Goal: Task Accomplishment & Management: Manage account settings

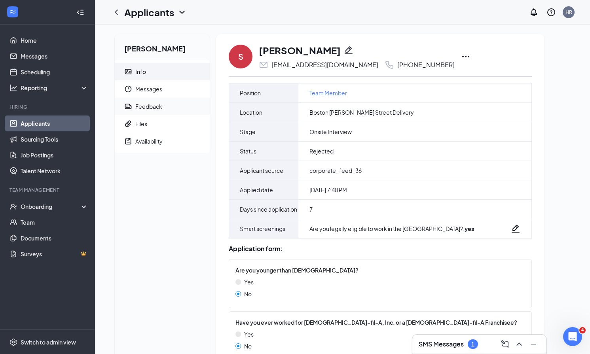
click at [149, 109] on div "Feedback" at bounding box center [148, 107] width 27 height 8
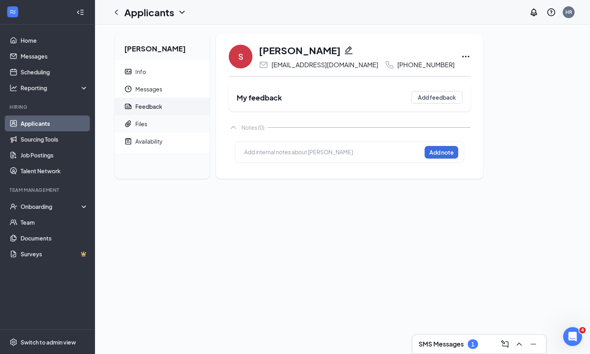
click at [149, 125] on span "Files" at bounding box center [169, 123] width 68 height 17
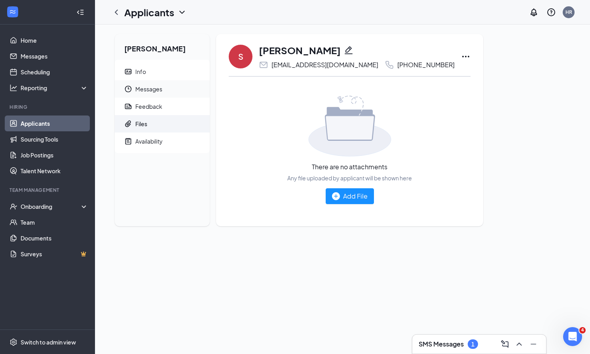
click at [152, 86] on span "Messages" at bounding box center [169, 88] width 68 height 17
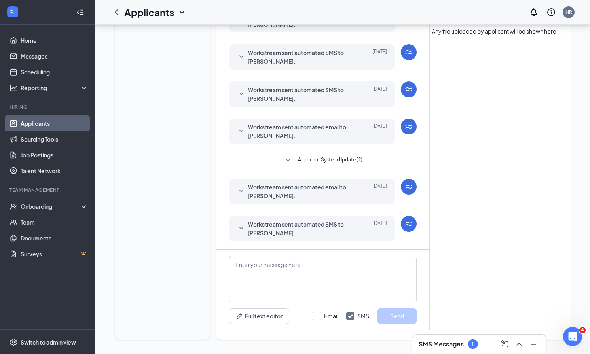
scroll to position [161, 0]
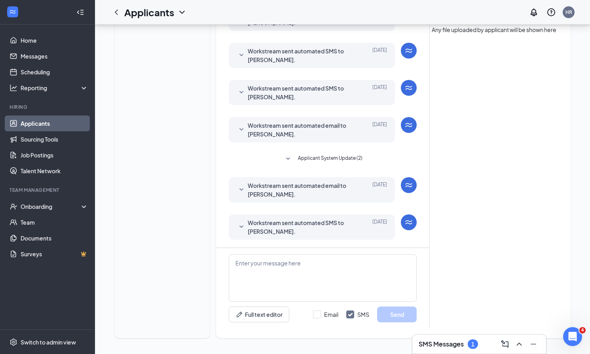
click at [228, 234] on div "Load earlier interactions (about 13 more) Workstream sent automated SMS to Shan…" at bounding box center [322, 82] width 213 height 332
click at [237, 230] on icon "SmallChevronDown" at bounding box center [241, 226] width 9 height 9
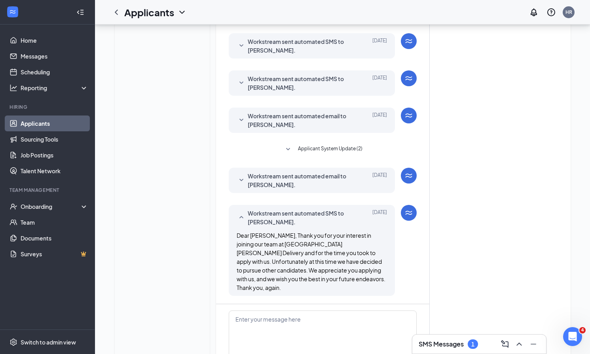
scroll to position [171, 0]
click at [304, 150] on span "Applicant System Update (2)" at bounding box center [330, 148] width 65 height 9
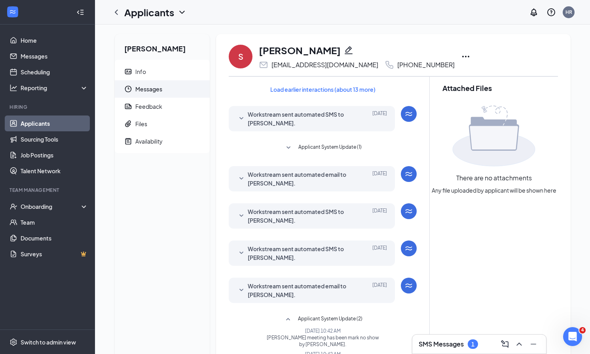
scroll to position [0, 0]
click at [119, 11] on icon "ChevronLeft" at bounding box center [116, 12] width 9 height 9
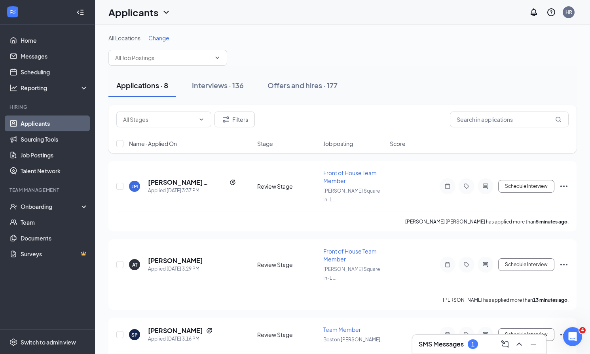
click at [158, 146] on span "Name · Applied On" at bounding box center [153, 144] width 48 height 8
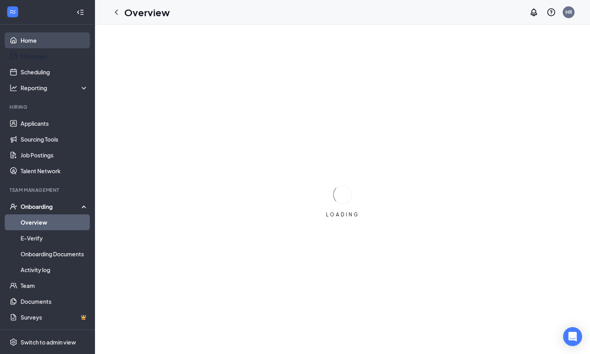
click at [53, 40] on link "Home" at bounding box center [55, 40] width 68 height 16
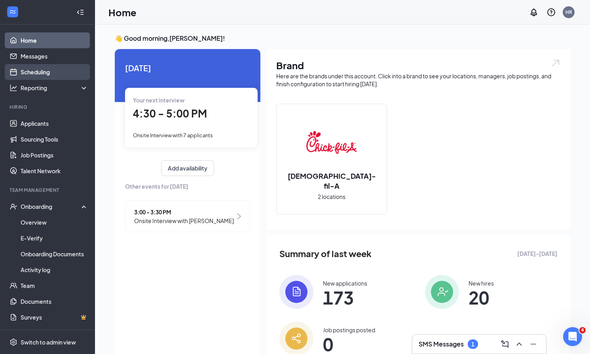
click at [35, 75] on link "Scheduling" at bounding box center [55, 72] width 68 height 16
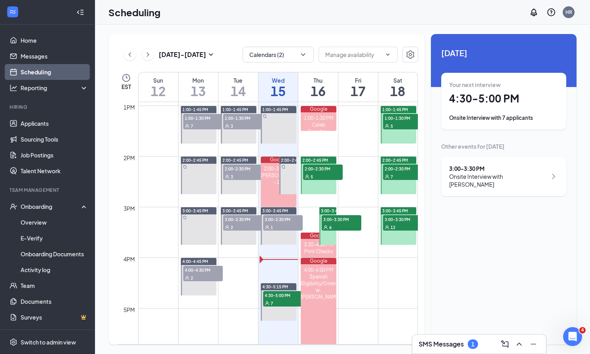
scroll to position [705, 0]
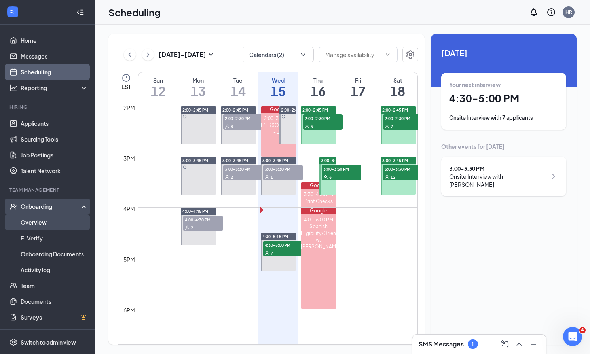
click at [27, 225] on link "Overview" at bounding box center [55, 222] width 68 height 16
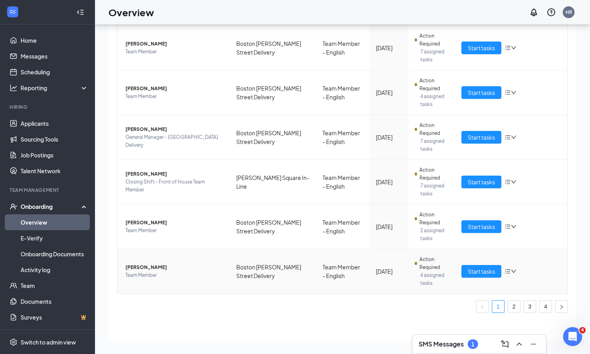
scroll to position [36, 0]
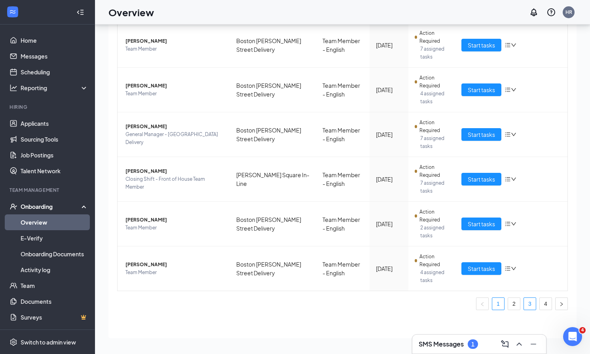
click at [530, 307] on link "3" at bounding box center [530, 304] width 12 height 12
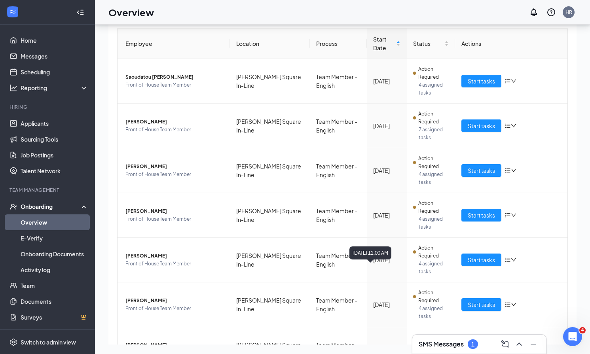
scroll to position [47, 0]
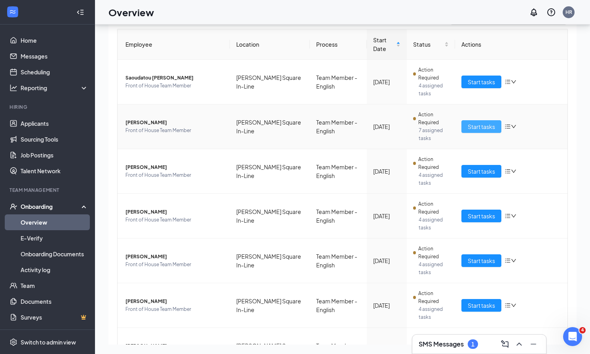
click at [480, 129] on span "Start tasks" at bounding box center [481, 126] width 27 height 9
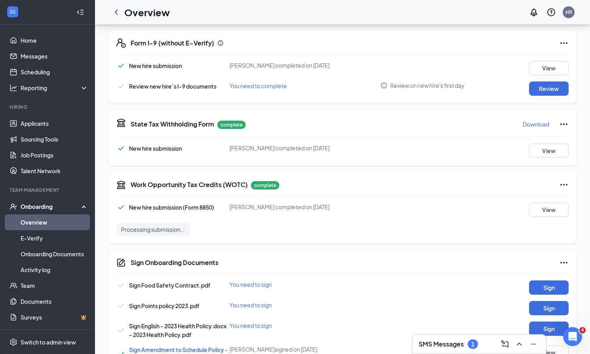
scroll to position [408, 0]
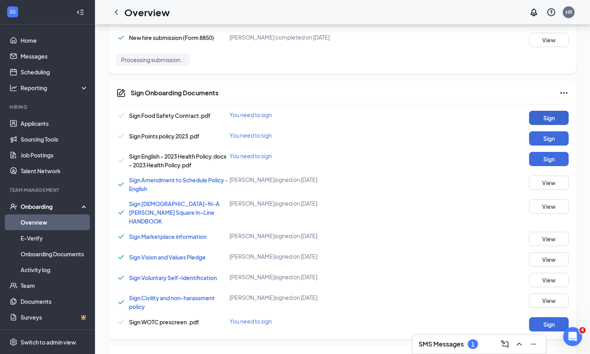
click at [537, 114] on button "Sign" at bounding box center [549, 118] width 40 height 14
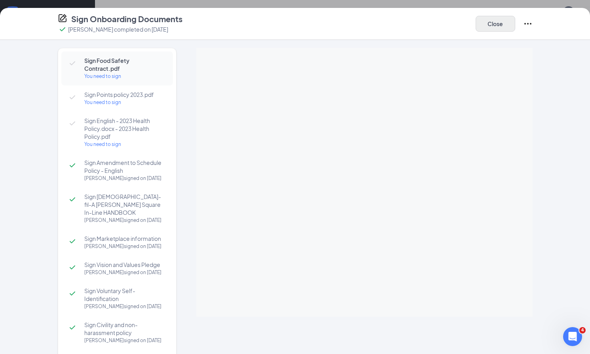
click at [495, 23] on button "Close" at bounding box center [496, 24] width 40 height 16
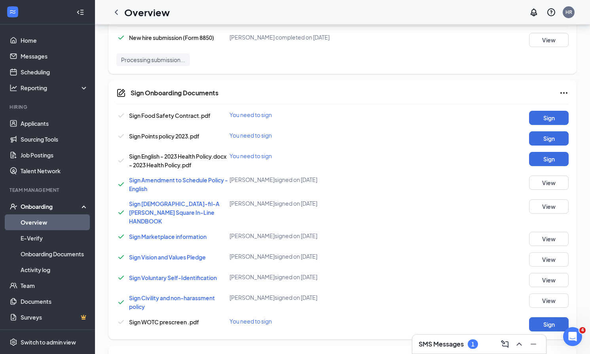
click at [41, 222] on link "Overview" at bounding box center [55, 222] width 68 height 16
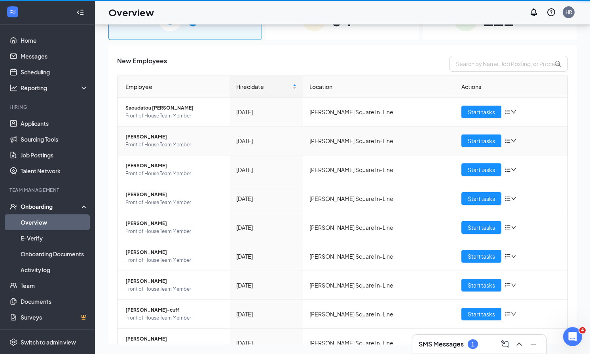
scroll to position [36, 0]
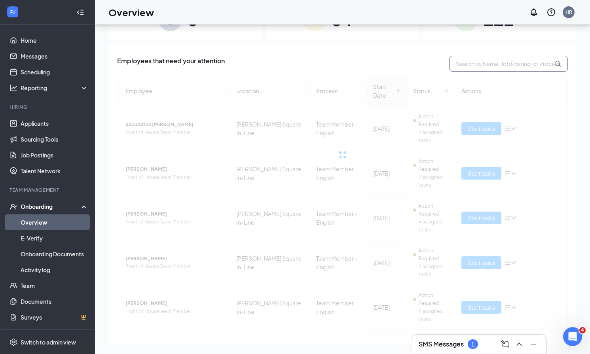
click at [505, 61] on input "text" at bounding box center [508, 64] width 119 height 16
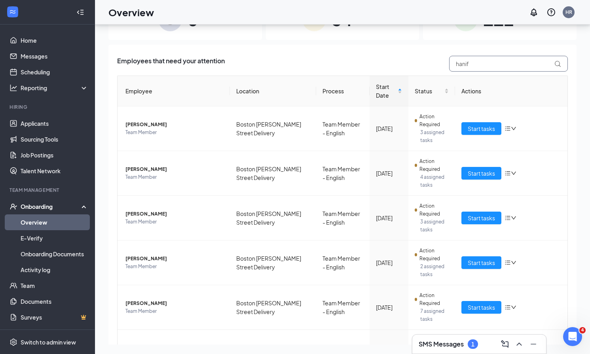
type input "hanif"
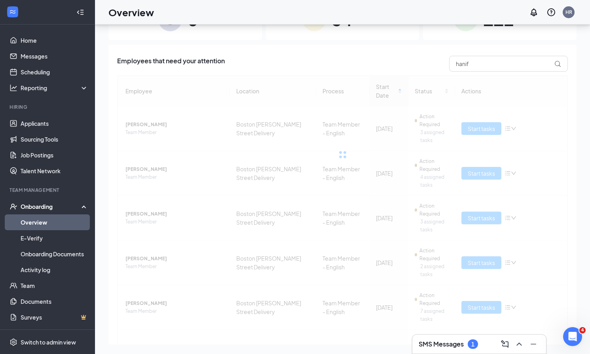
click at [368, 42] on div "0 New 34 In progress 112 Completed Employees that need your attention hanif Emp…" at bounding box center [342, 171] width 468 height 346
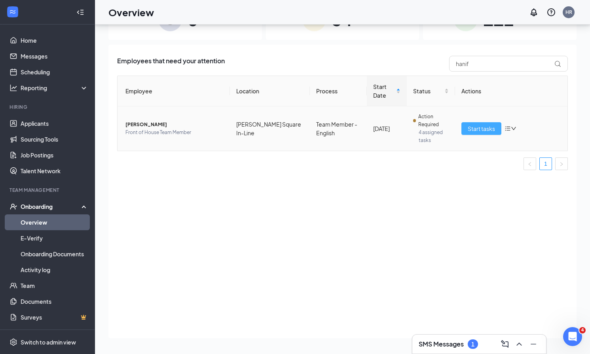
click at [478, 127] on span "Start tasks" at bounding box center [481, 128] width 27 height 9
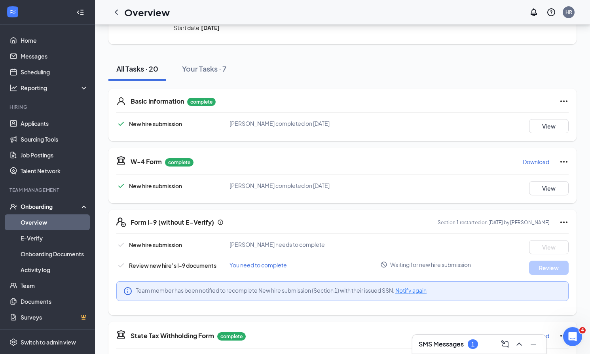
scroll to position [62, 0]
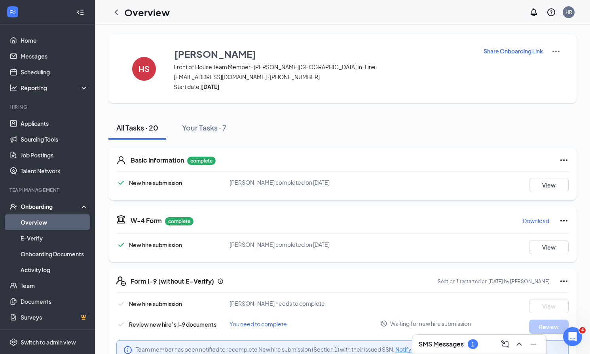
scroll to position [0, 0]
click at [145, 77] on div "HS" at bounding box center [144, 69] width 24 height 24
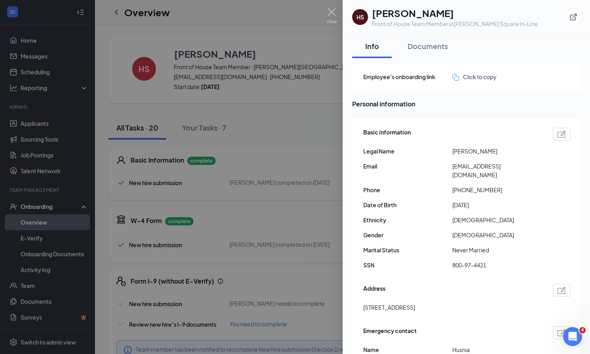
click at [102, 62] on div at bounding box center [295, 177] width 590 height 354
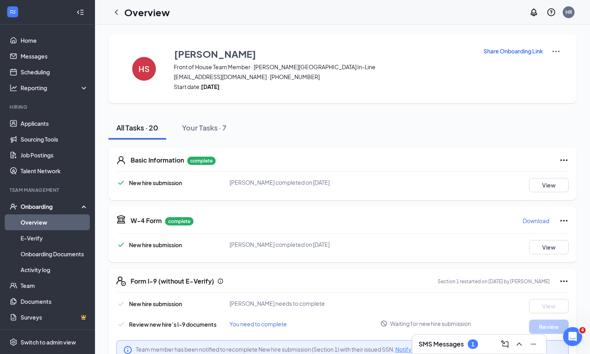
click at [44, 226] on link "Overview" at bounding box center [55, 222] width 68 height 16
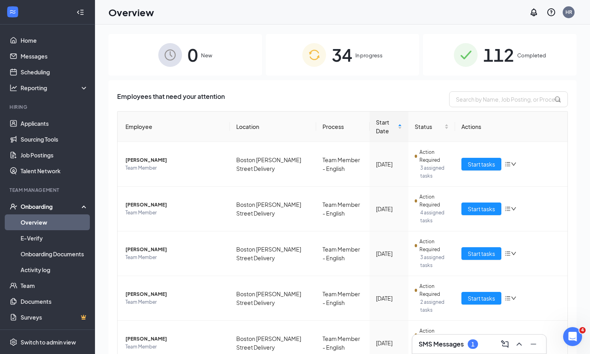
click at [366, 58] on span "In progress" at bounding box center [368, 55] width 27 height 8
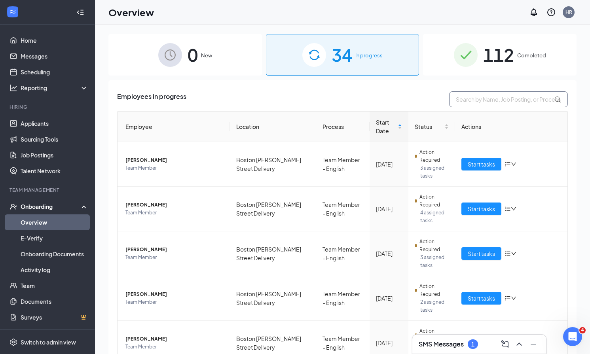
click at [512, 97] on input "text" at bounding box center [508, 99] width 119 height 16
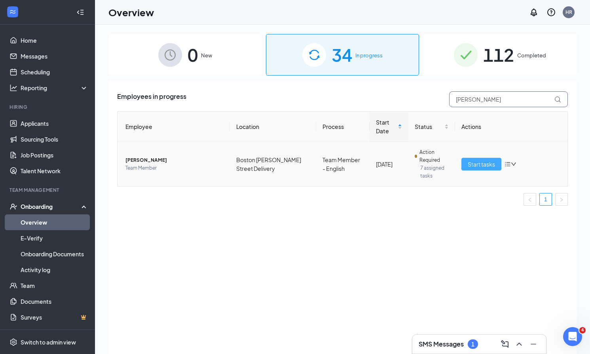
type input "[PERSON_NAME]"
click at [495, 161] on span "Start tasks" at bounding box center [481, 164] width 27 height 9
click at [477, 168] on span "Start tasks" at bounding box center [481, 164] width 27 height 9
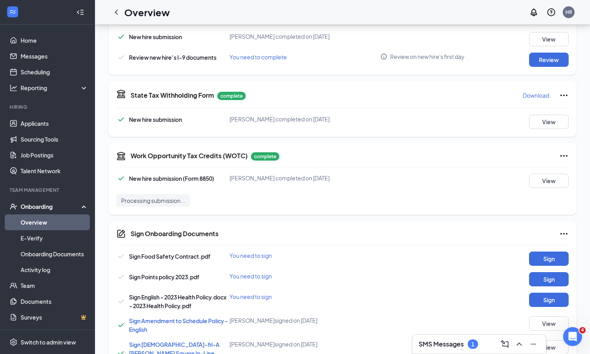
scroll to position [332, 0]
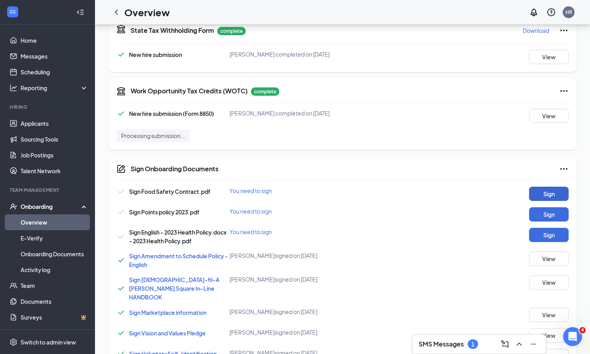
click at [543, 195] on button "Sign" at bounding box center [549, 194] width 40 height 14
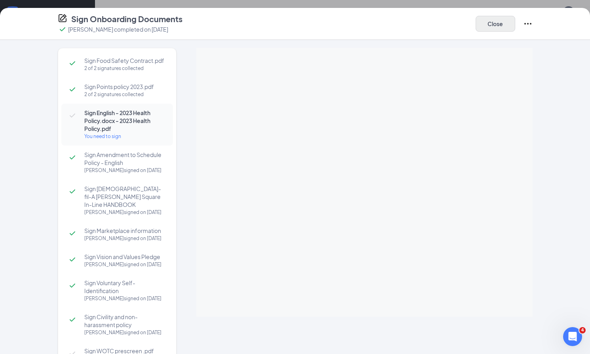
click at [497, 27] on button "Close" at bounding box center [496, 24] width 40 height 16
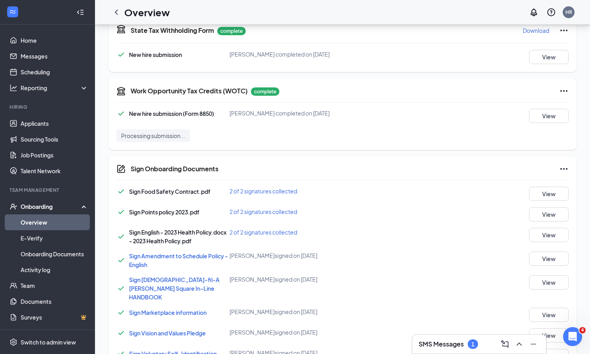
click at [99, 91] on div "JZ [PERSON_NAME] Team Member · [GEOGRAPHIC_DATA][PERSON_NAME] Delivery [EMAIL_A…" at bounding box center [342, 148] width 495 height 912
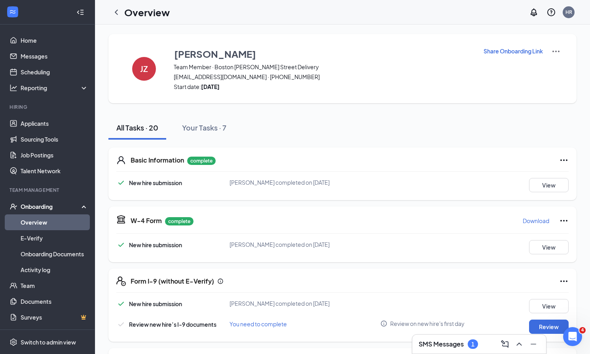
scroll to position [0, 0]
click at [41, 221] on link "Overview" at bounding box center [55, 222] width 68 height 16
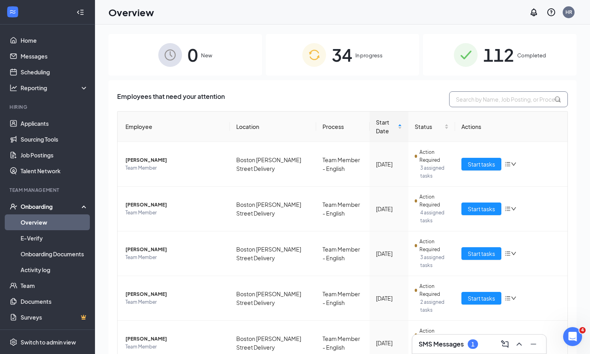
click at [497, 106] on input "text" at bounding box center [508, 99] width 119 height 16
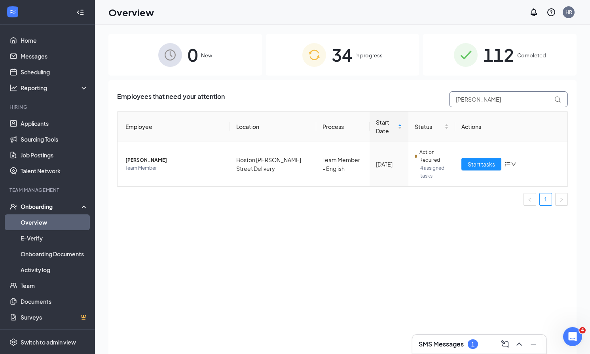
click at [513, 99] on input "[PERSON_NAME]" at bounding box center [508, 99] width 119 height 16
type input "[PERSON_NAME]"
click at [43, 125] on link "Applicants" at bounding box center [55, 124] width 68 height 16
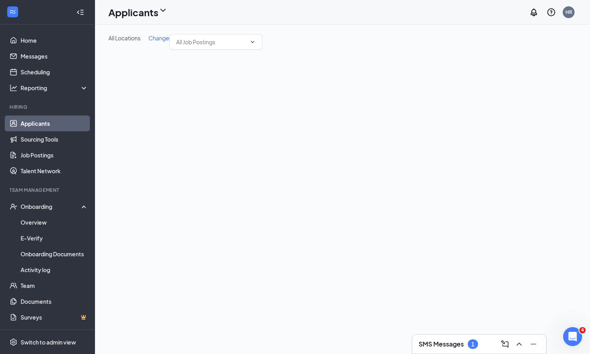
click at [106, 59] on div "All Locations Change" at bounding box center [342, 42] width 495 height 35
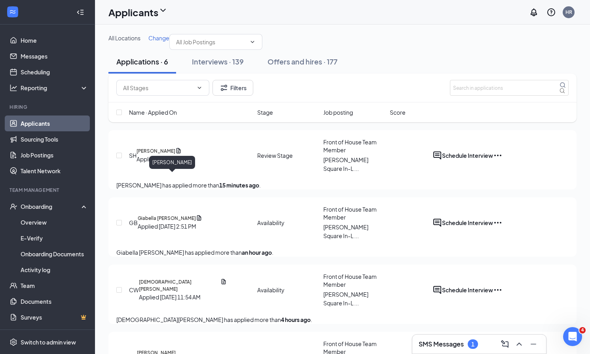
click at [168, 155] on h5 "[PERSON_NAME]" at bounding box center [156, 151] width 39 height 7
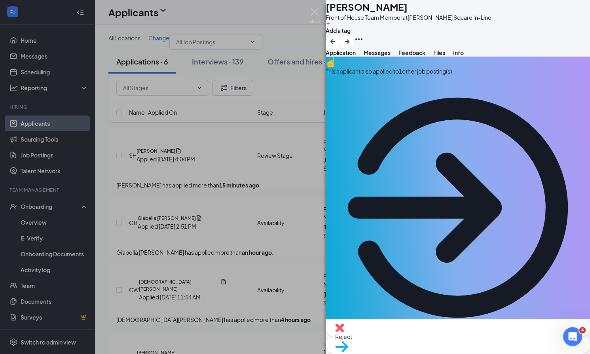
click at [412, 76] on div "This applicant also applied to 1 other job posting(s)" at bounding box center [458, 71] width 264 height 9
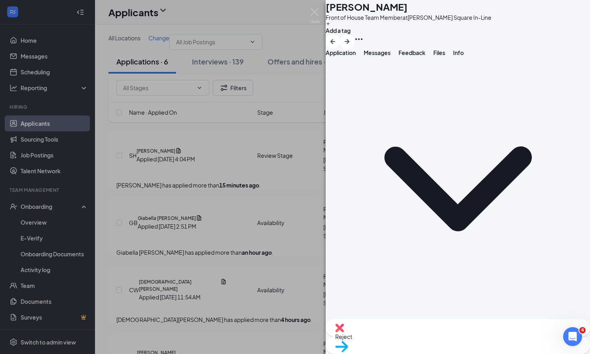
click at [356, 56] on span "Application" at bounding box center [341, 52] width 30 height 7
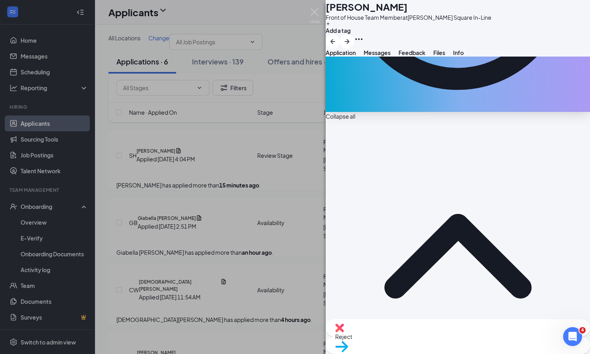
scroll to position [228, 0]
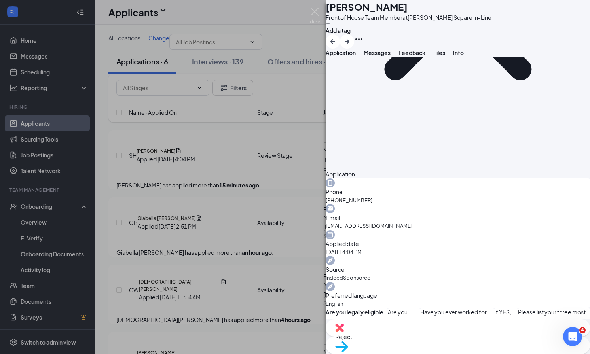
scroll to position [26, 0]
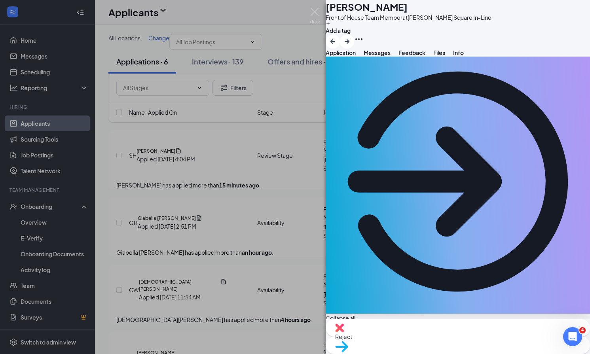
click at [498, 353] on span "Move to stage" at bounding box center [457, 357] width 245 height 9
type input "Onsite Interview (next stage)"
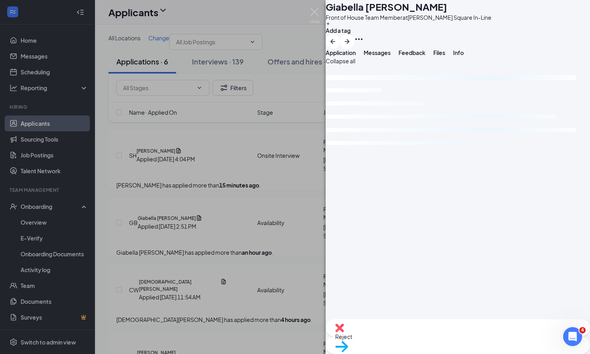
click at [283, 49] on div "GB Giabella [PERSON_NAME] Front of House Team Member at [PERSON_NAME][GEOGRAPHI…" at bounding box center [295, 177] width 590 height 354
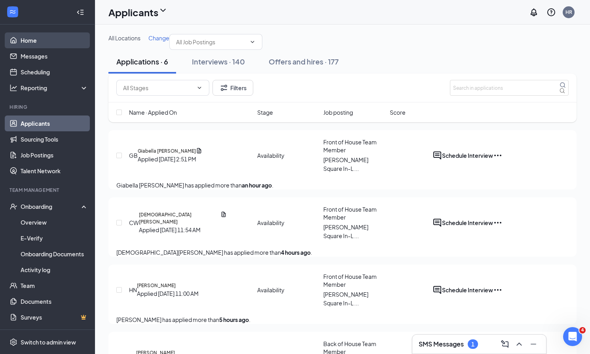
click at [48, 44] on link "Home" at bounding box center [55, 40] width 68 height 16
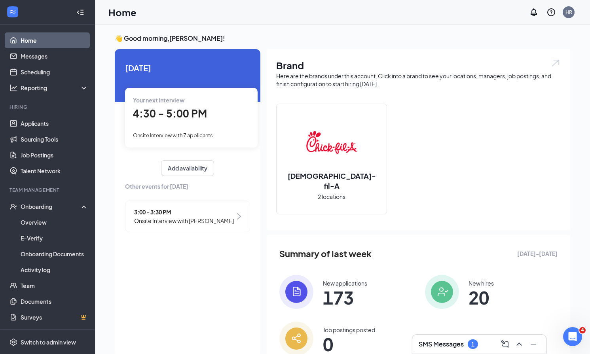
click at [292, 41] on h3 "👋 Good morning, [PERSON_NAME] !" at bounding box center [343, 38] width 456 height 9
click at [47, 76] on link "Scheduling" at bounding box center [55, 72] width 68 height 16
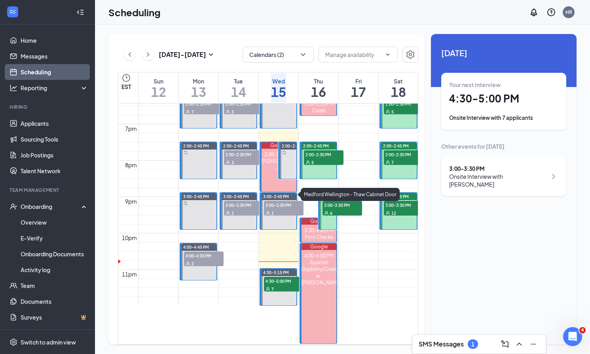
scroll to position [743, 0]
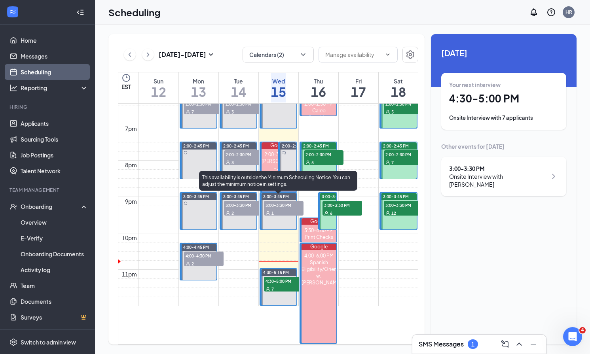
click at [277, 277] on span "4:30-5:00 PM" at bounding box center [284, 281] width 40 height 8
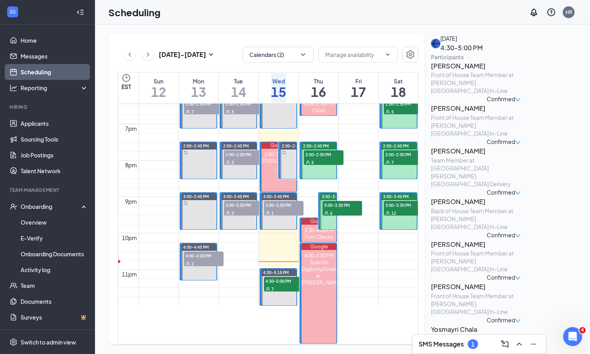
click at [440, 48] on button "back-button" at bounding box center [435, 43] width 9 height 9
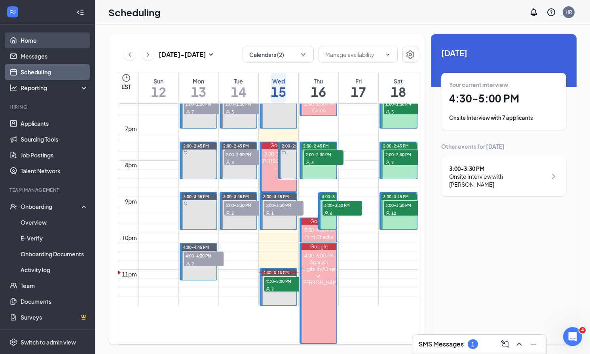
click at [40, 46] on link "Home" at bounding box center [55, 40] width 68 height 16
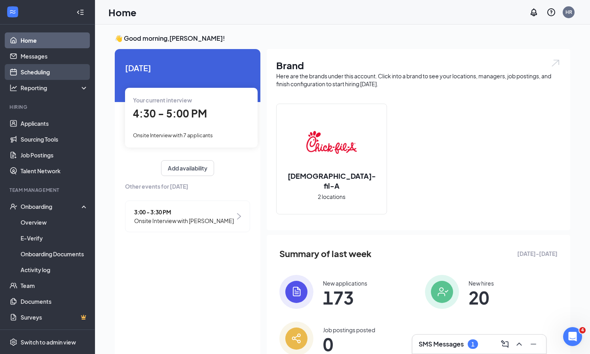
click at [44, 76] on link "Scheduling" at bounding box center [55, 72] width 68 height 16
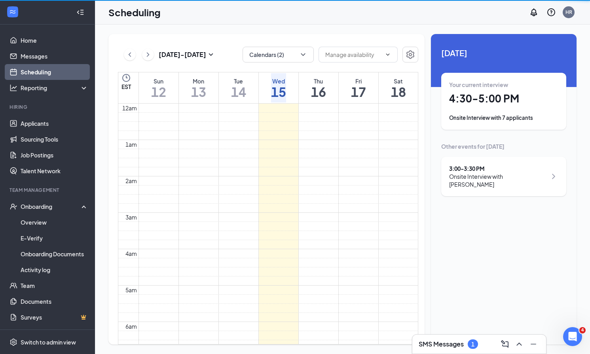
scroll to position [389, 0]
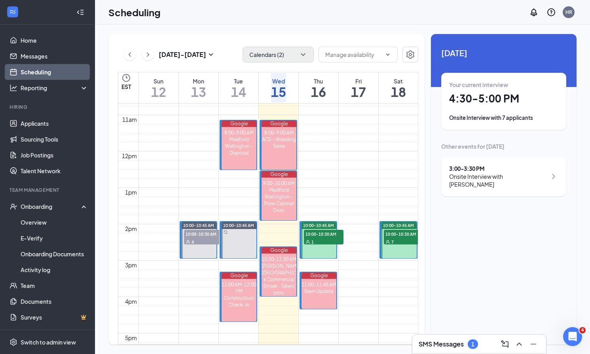
click at [273, 55] on button "Calendars (2)" at bounding box center [278, 55] width 71 height 16
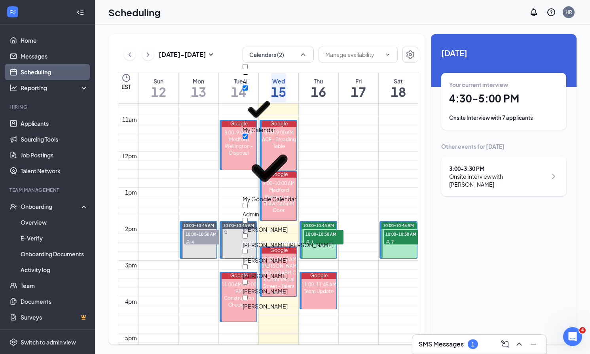
click at [249, 74] on label "All" at bounding box center [246, 74] width 6 height 21
click at [248, 69] on input "All" at bounding box center [245, 66] width 5 height 5
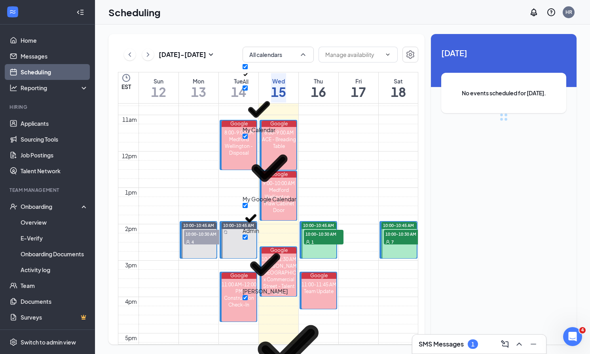
checkbox input "true"
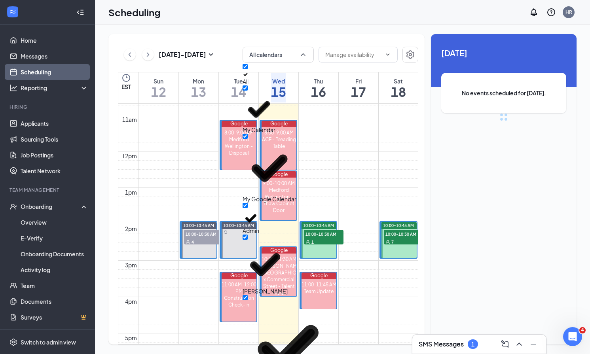
checkbox input "true"
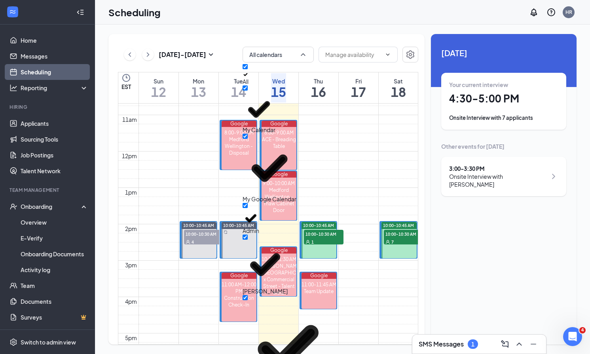
click at [253, 35] on div "[DATE] - [DATE] All calendars EST Sun 12 Mon 13 Tue 14 Wed 15 Thu 16 Fri 17 Sat…" at bounding box center [266, 189] width 316 height 311
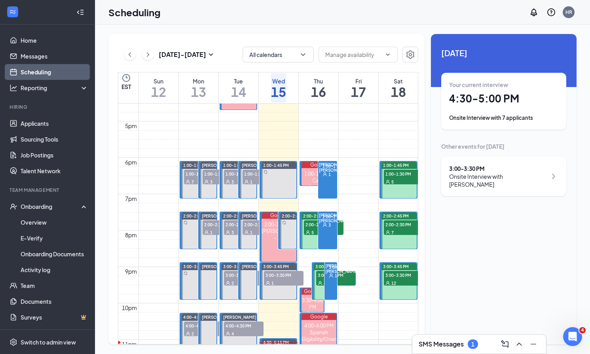
scroll to position [599, 0]
